Goal: Task Accomplishment & Management: Complete application form

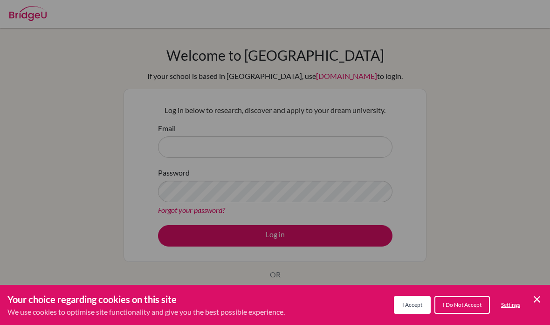
click at [542, 297] on icon "Cookie Control Close Icon" at bounding box center [537, 298] width 11 height 11
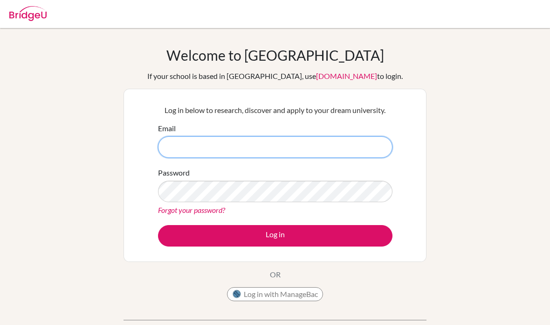
click at [216, 156] on input "Email" at bounding box center [275, 146] width 235 height 21
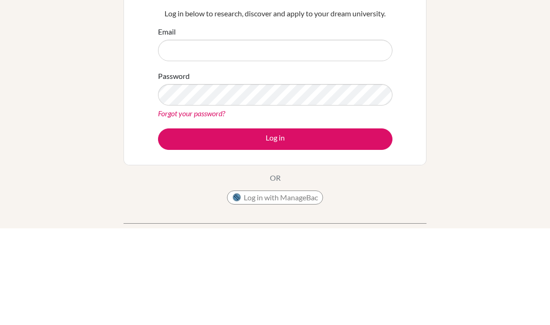
click at [469, 47] on div "Welcome to BridgeU If your school is based in China, use app.bridge-u.com.cn to…" at bounding box center [275, 199] width 550 height 305
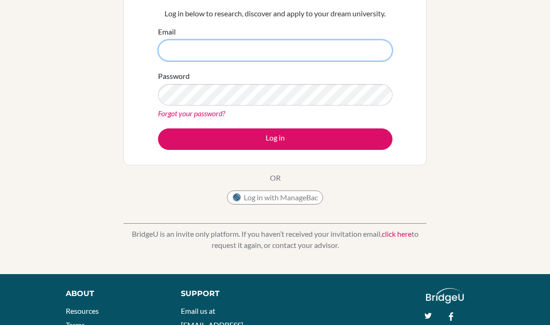
click at [363, 50] on input "Email" at bounding box center [275, 50] width 235 height 21
type input "230118@acis"
click at [275, 138] on button "Log in" at bounding box center [275, 138] width 235 height 21
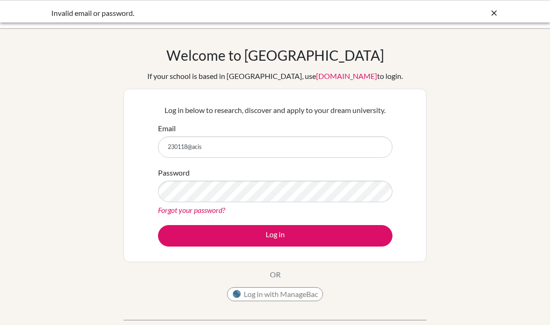
click at [306, 156] on input "230118@acis" at bounding box center [275, 146] width 235 height 21
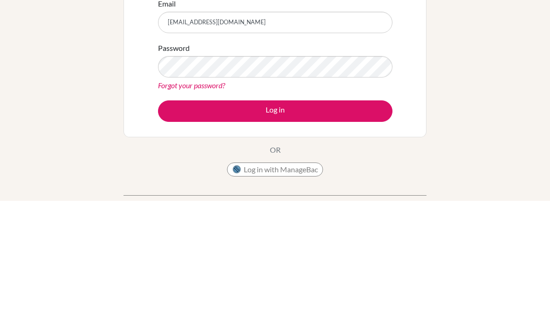
type input "230118@acis.ac.th"
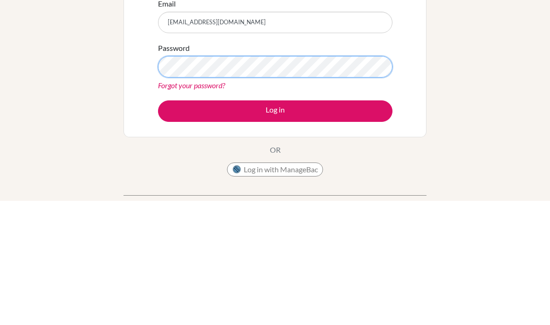
click at [275, 225] on button "Log in" at bounding box center [275, 235] width 235 height 21
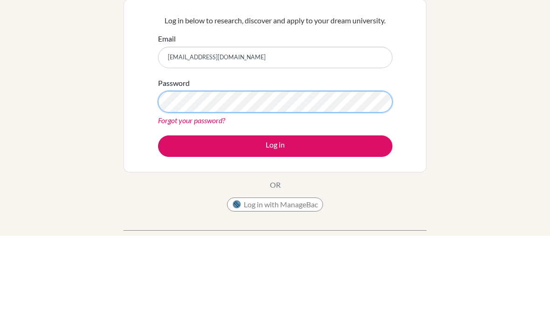
click at [275, 225] on button "Log in" at bounding box center [275, 235] width 235 height 21
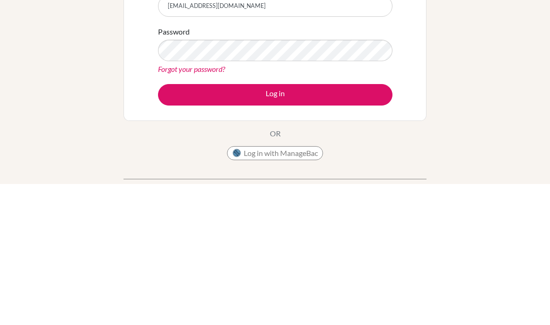
click at [316, 225] on button "Log in" at bounding box center [275, 235] width 235 height 21
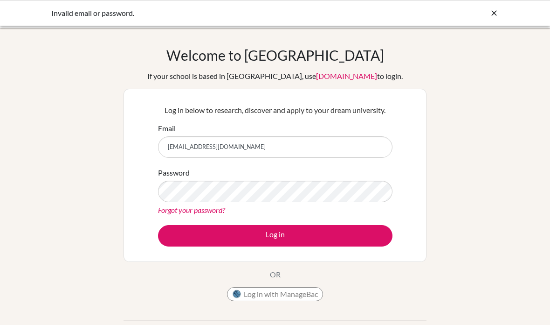
click at [486, 15] on div "Invalid email or password." at bounding box center [275, 12] width 448 height 11
click at [493, 10] on icon at bounding box center [494, 12] width 9 height 9
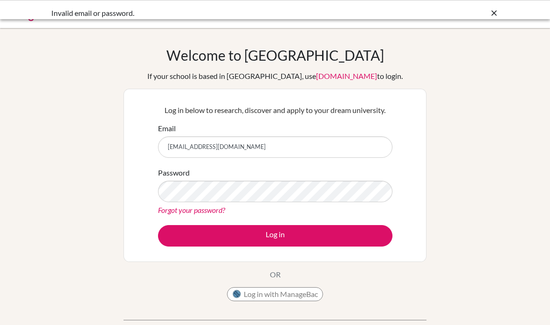
click at [491, 12] on div at bounding box center [275, 14] width 541 height 28
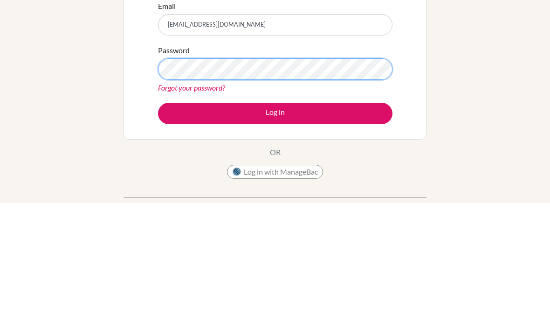
scroll to position [122, 0]
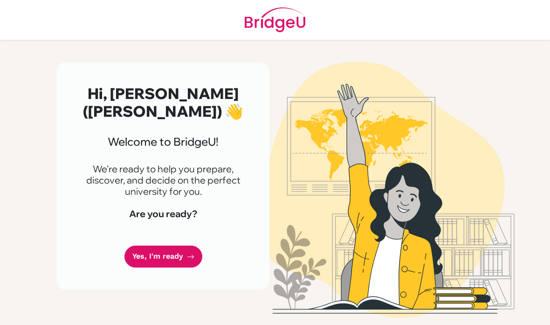
click at [184, 245] on link "Yes, I'm ready" at bounding box center [163, 256] width 78 height 22
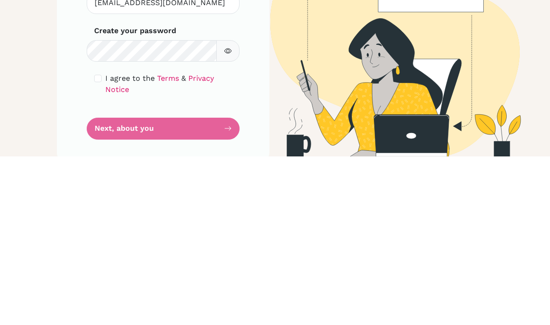
click at [229, 218] on icon "button" at bounding box center [228, 219] width 3 height 3
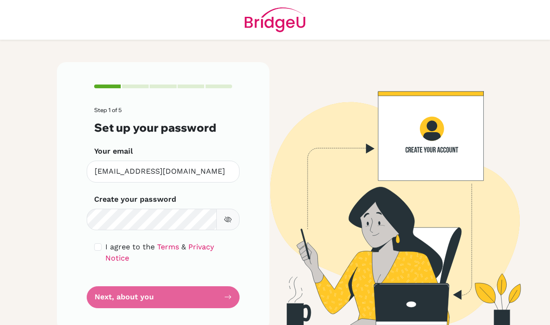
click at [100, 243] on input "checkbox" at bounding box center [97, 246] width 7 height 7
checkbox input "true"
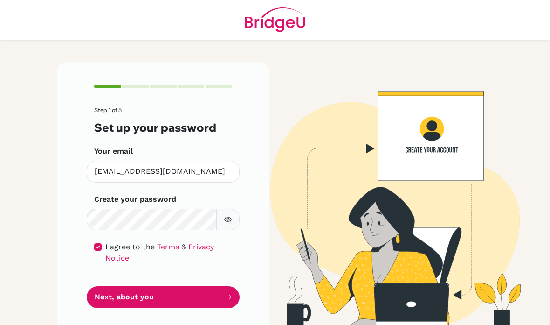
click at [214, 286] on button "Next, about you" at bounding box center [163, 297] width 153 height 22
